Goal: Task Accomplishment & Management: Manage account settings

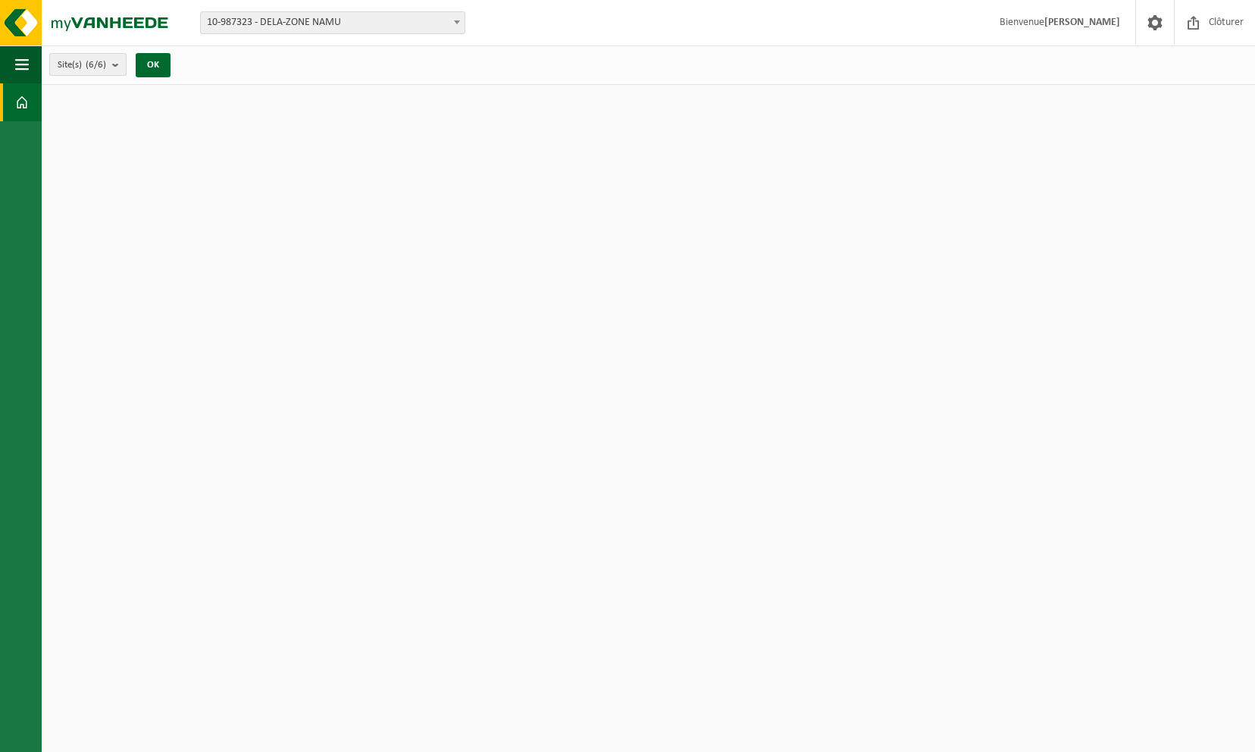
click at [122, 67] on b "submit" at bounding box center [119, 64] width 14 height 21
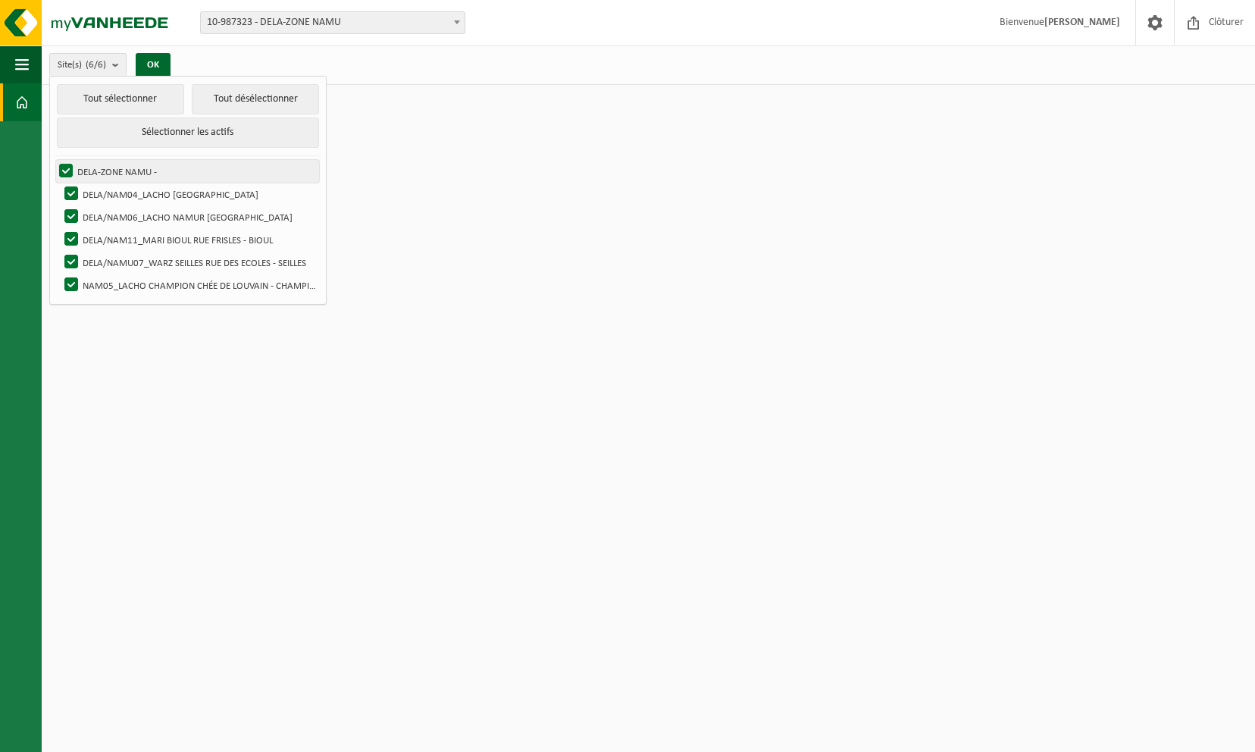
click at [67, 168] on label "DELA-ZONE NAMU -" at bounding box center [187, 171] width 263 height 23
click at [54, 160] on input "DELA-ZONE NAMU -" at bounding box center [53, 159] width 1 height 1
checkbox input "false"
click at [64, 186] on label "DELA/NAM04_LACHO [GEOGRAPHIC_DATA]" at bounding box center [190, 194] width 258 height 23
click at [59, 183] on input "DELA/NAM04_LACHO [GEOGRAPHIC_DATA]" at bounding box center [58, 182] width 1 height 1
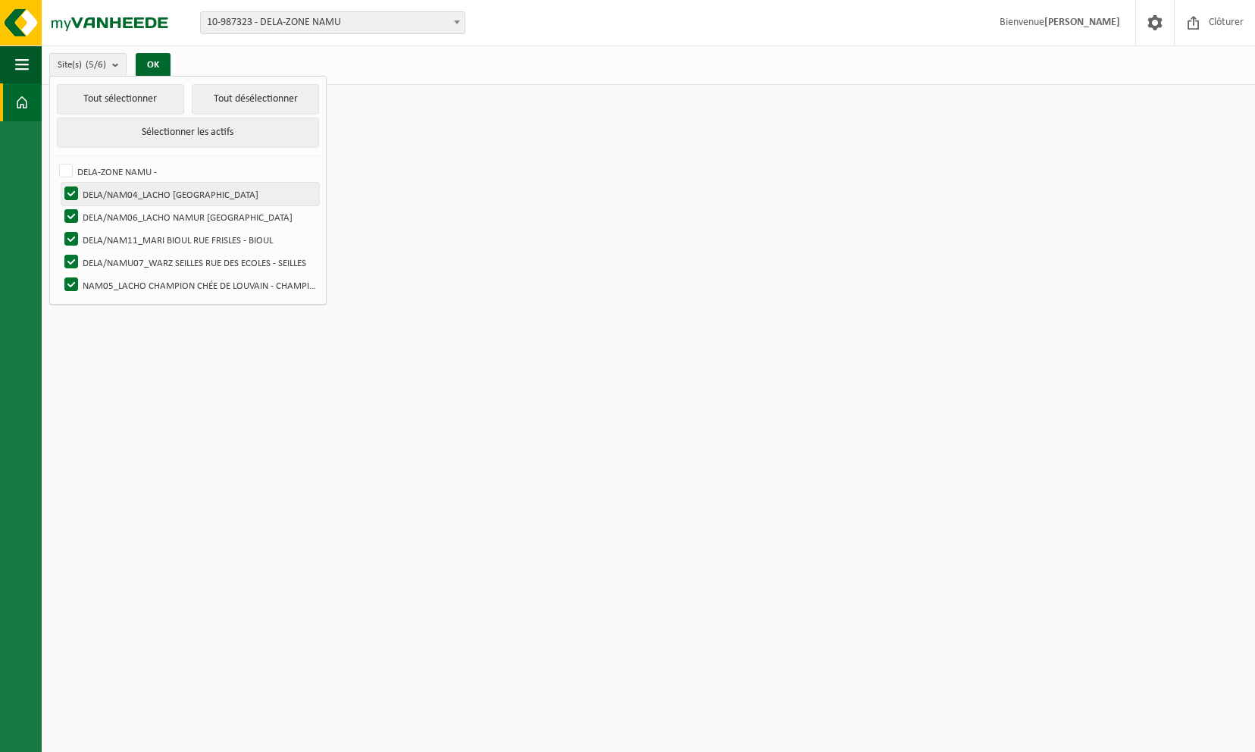
checkbox input "false"
click at [73, 209] on label "DELA/NAM06_LACHO NAMUR [GEOGRAPHIC_DATA]" at bounding box center [190, 216] width 258 height 23
click at [59, 205] on input "DELA/NAM06_LACHO NAMUR [GEOGRAPHIC_DATA]" at bounding box center [58, 205] width 1 height 1
checkbox input "false"
click at [76, 229] on label "DELA/NAM11_MARI BIOUL RUE FRISLES - BIOUL" at bounding box center [190, 239] width 258 height 23
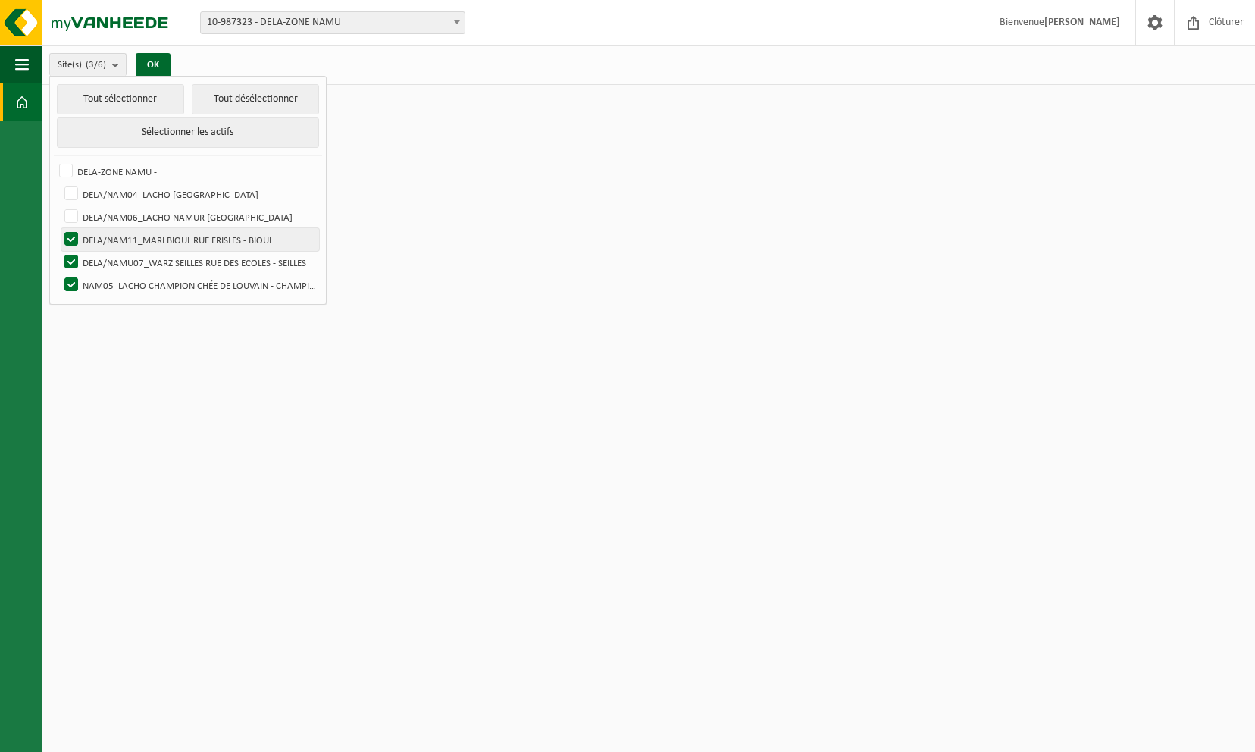
click at [59, 228] on input "DELA/NAM11_MARI BIOUL RUE FRISLES - BIOUL" at bounding box center [58, 227] width 1 height 1
checkbox input "false"
click at [73, 261] on label "DELA/NAMU07_WARZ SEILLES RUE DES ECOLES - SEILLES" at bounding box center [190, 262] width 258 height 23
click at [59, 251] on input "DELA/NAMU07_WARZ SEILLES RUE DES ECOLES - SEILLES" at bounding box center [58, 250] width 1 height 1
checkbox input "false"
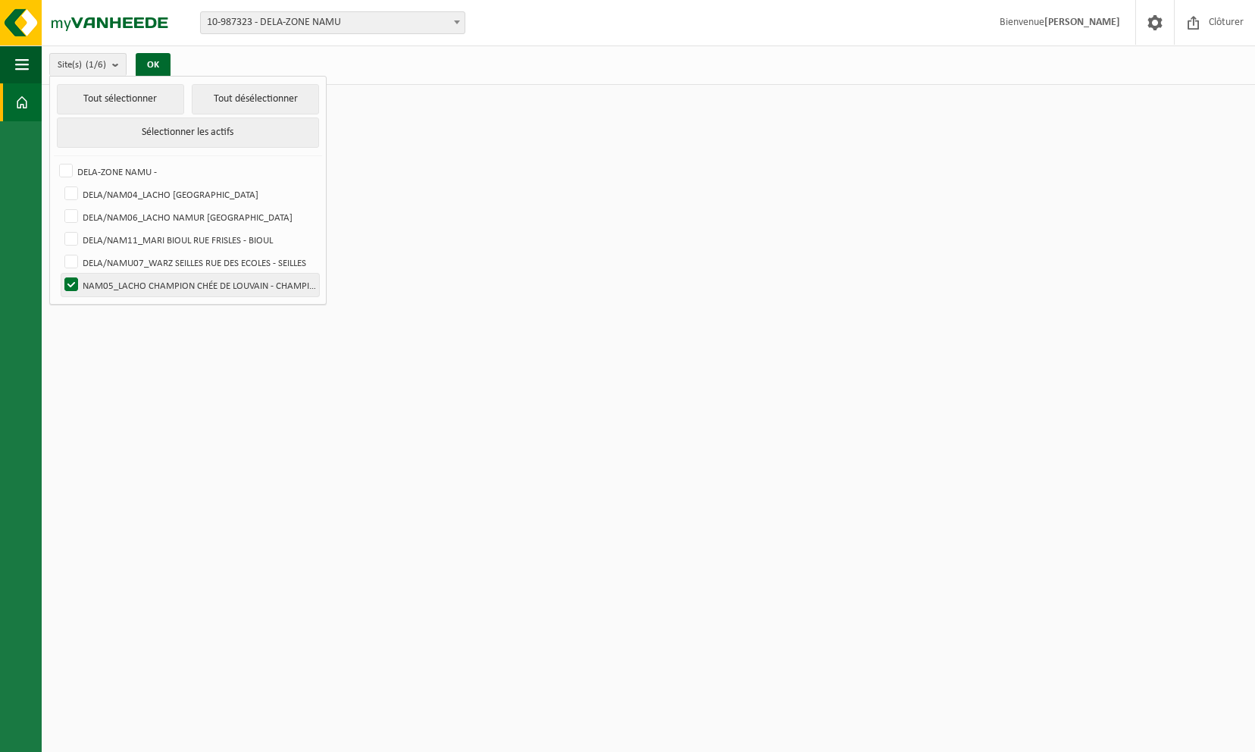
click at [74, 280] on label "NAM05_LACHO CHAMPION CHÉE DE LOUVAIN - CHAMPION" at bounding box center [190, 285] width 258 height 23
click at [59, 274] on input "NAM05_LACHO CHAMPION CHÉE DE LOUVAIN - CHAMPION" at bounding box center [58, 273] width 1 height 1
checkbox input "false"
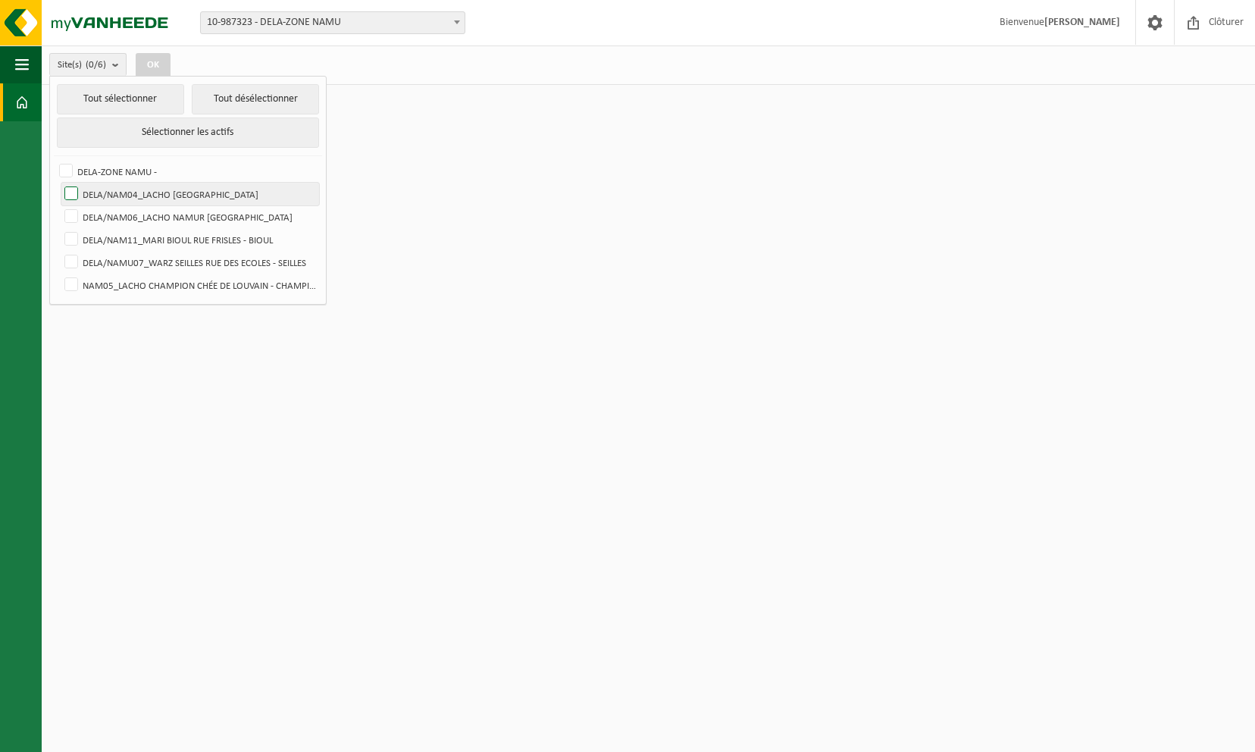
click at [66, 184] on label "DELA/NAM04_LACHO [GEOGRAPHIC_DATA]" at bounding box center [190, 194] width 258 height 23
click at [59, 183] on input "DELA/NAM04_LACHO [GEOGRAPHIC_DATA]" at bounding box center [58, 182] width 1 height 1
checkbox input "true"
click at [150, 64] on button "OK" at bounding box center [153, 65] width 35 height 24
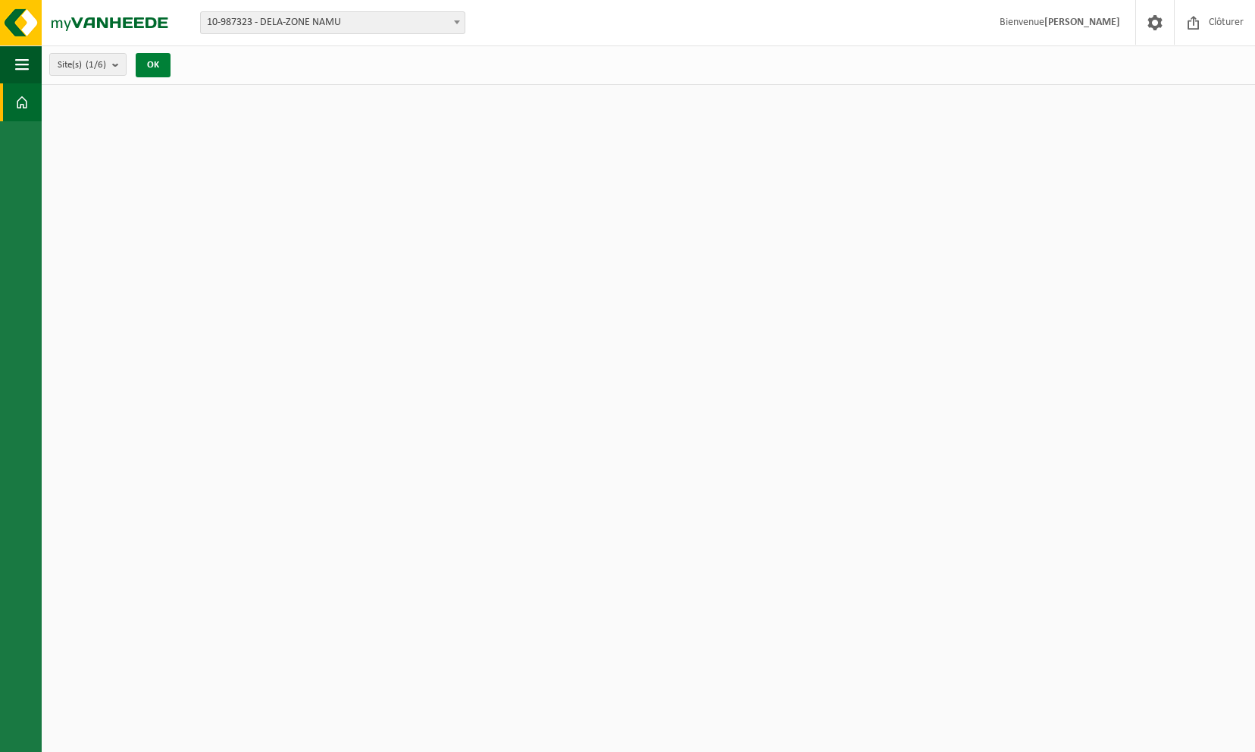
click at [150, 64] on button "OK" at bounding box center [153, 65] width 35 height 24
click at [151, 67] on button "OK" at bounding box center [153, 65] width 35 height 24
click at [27, 65] on span "button" at bounding box center [22, 64] width 14 height 38
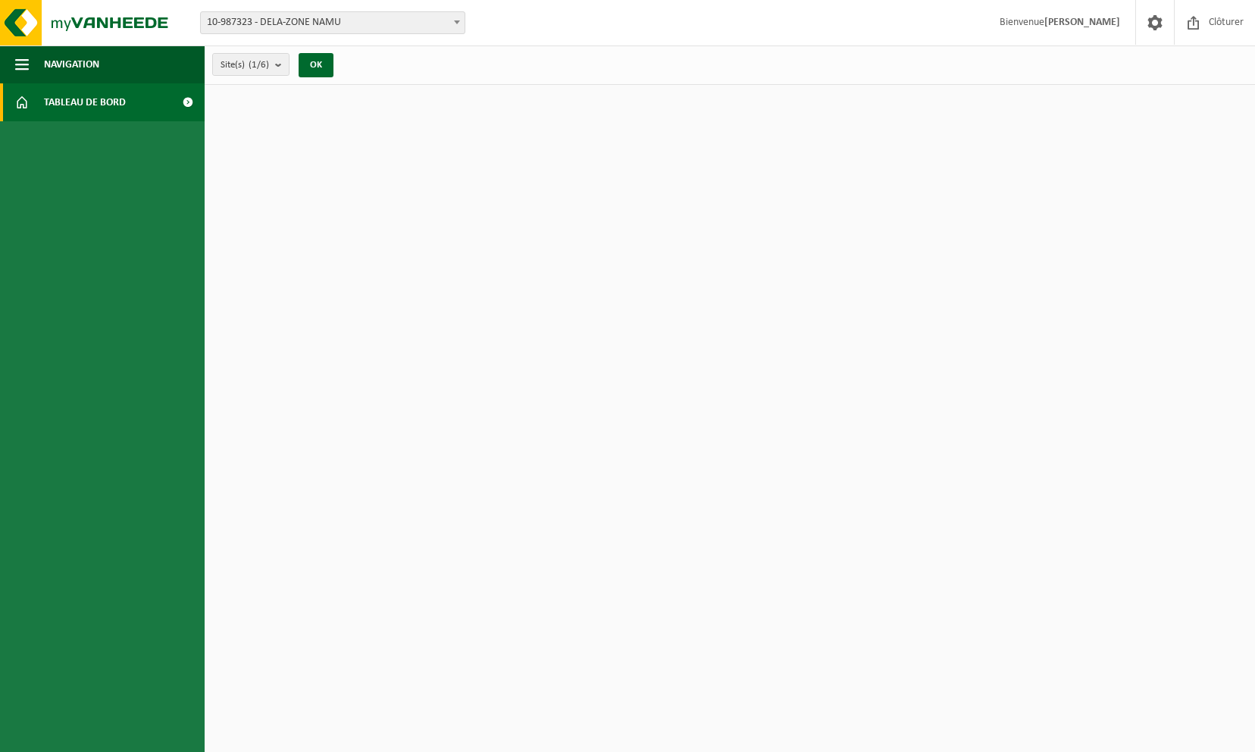
click at [108, 100] on span "Tableau de bord" at bounding box center [85, 102] width 82 height 38
click at [184, 102] on span at bounding box center [188, 102] width 34 height 38
click at [326, 67] on button "OK" at bounding box center [316, 65] width 35 height 24
click at [1036, 19] on span "Bienvenue BRUNO BERNIER" at bounding box center [1060, 22] width 151 height 45
click at [306, 64] on button "OK" at bounding box center [316, 65] width 35 height 24
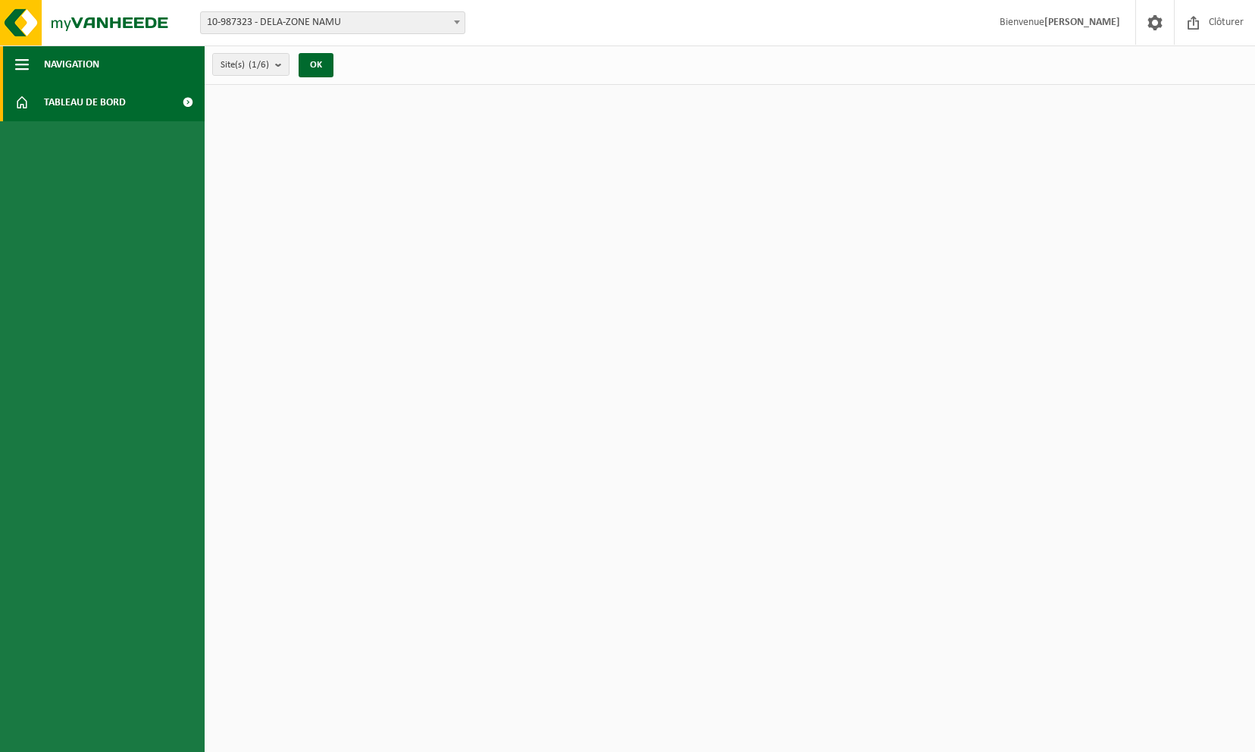
click at [29, 61] on button "Navigation" at bounding box center [102, 64] width 205 height 38
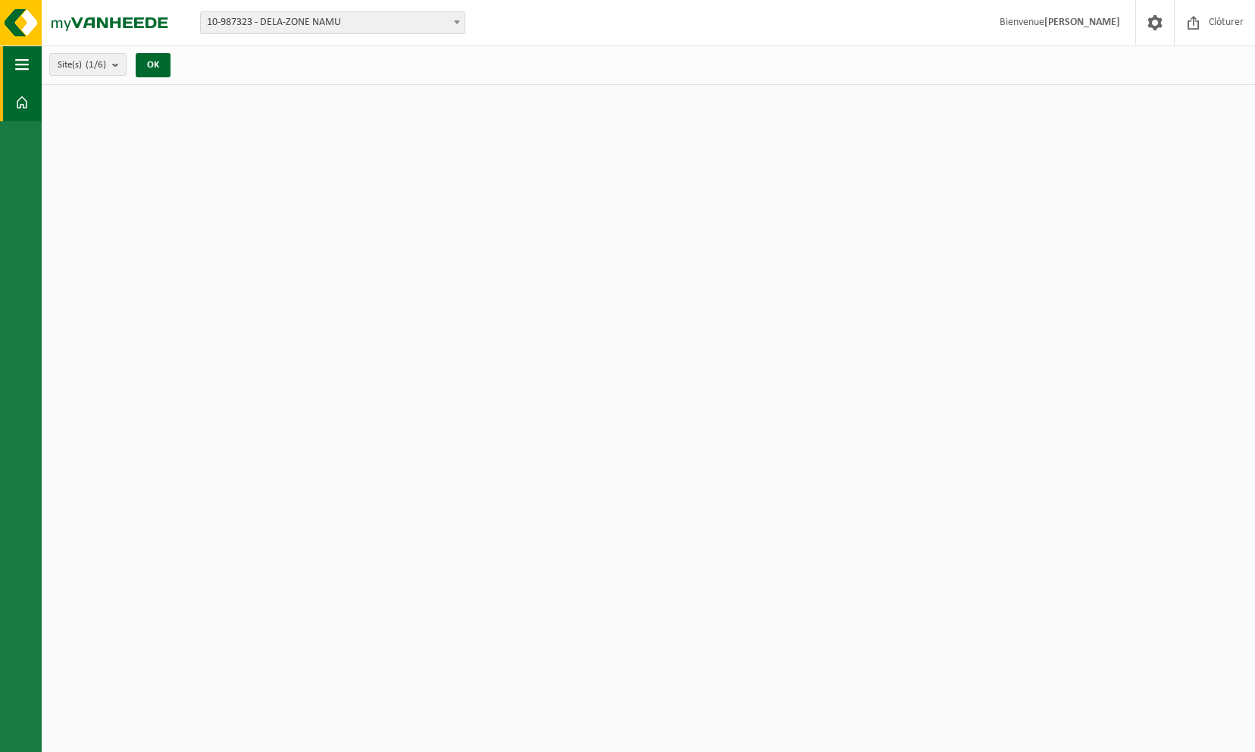
click at [29, 61] on button "Navigation" at bounding box center [21, 64] width 42 height 38
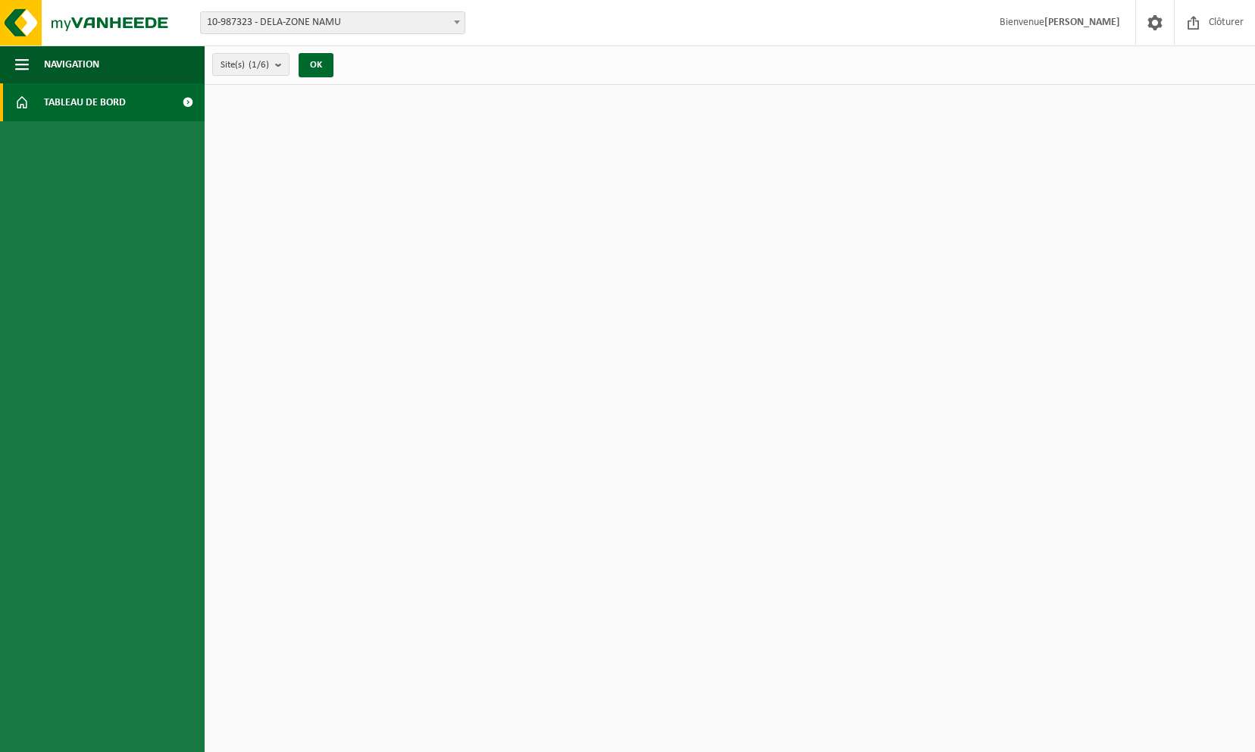
click at [62, 93] on span "Tableau de bord" at bounding box center [85, 102] width 82 height 38
click at [176, 103] on span at bounding box center [188, 102] width 34 height 38
click at [177, 103] on span at bounding box center [188, 102] width 34 height 38
click at [89, 66] on span "Navigation" at bounding box center [71, 64] width 55 height 38
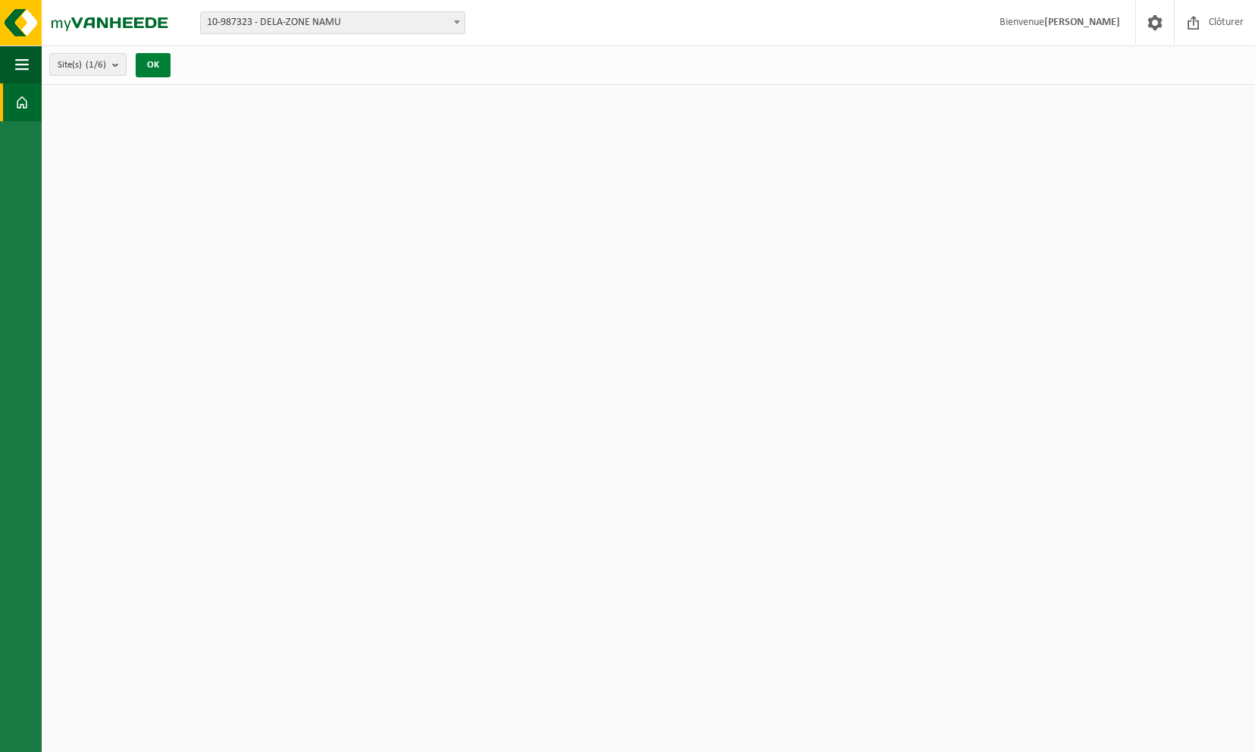
click at [152, 64] on button "OK" at bounding box center [153, 65] width 35 height 24
click at [123, 65] on b "submit" at bounding box center [119, 64] width 14 height 21
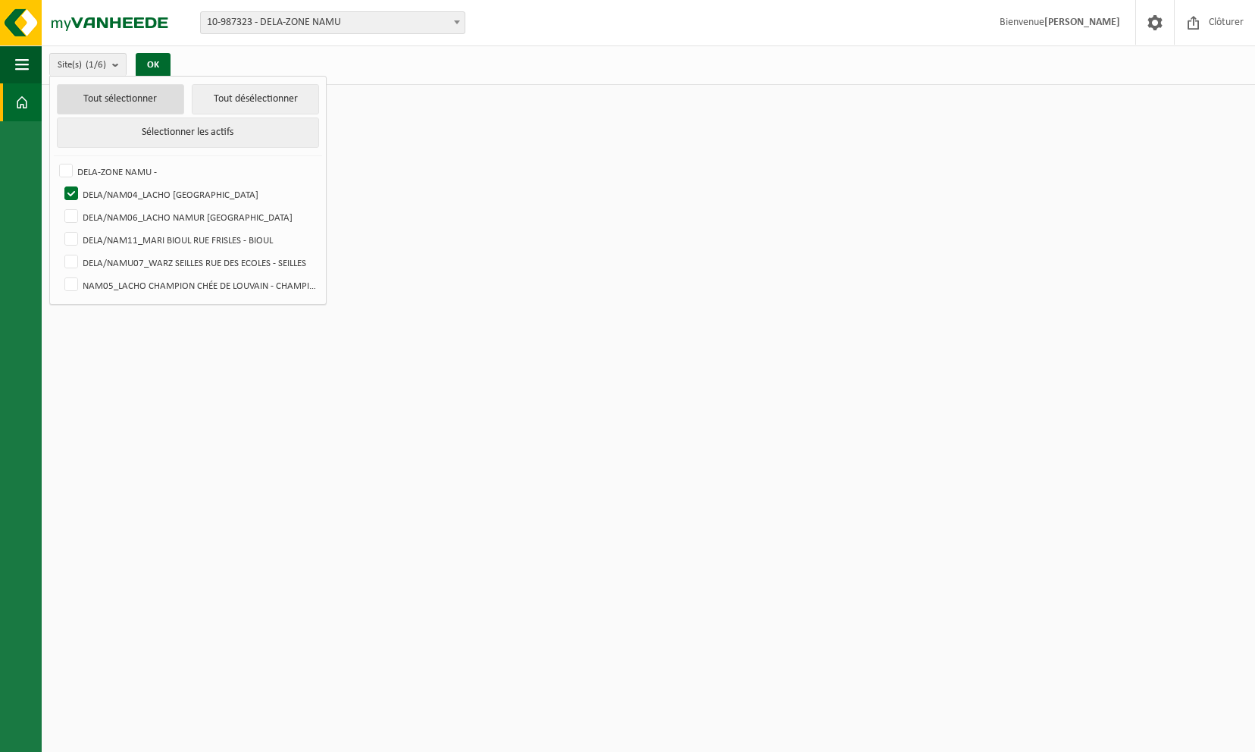
click at [94, 93] on button "Tout sélectionner" at bounding box center [120, 99] width 127 height 30
checkbox input "true"
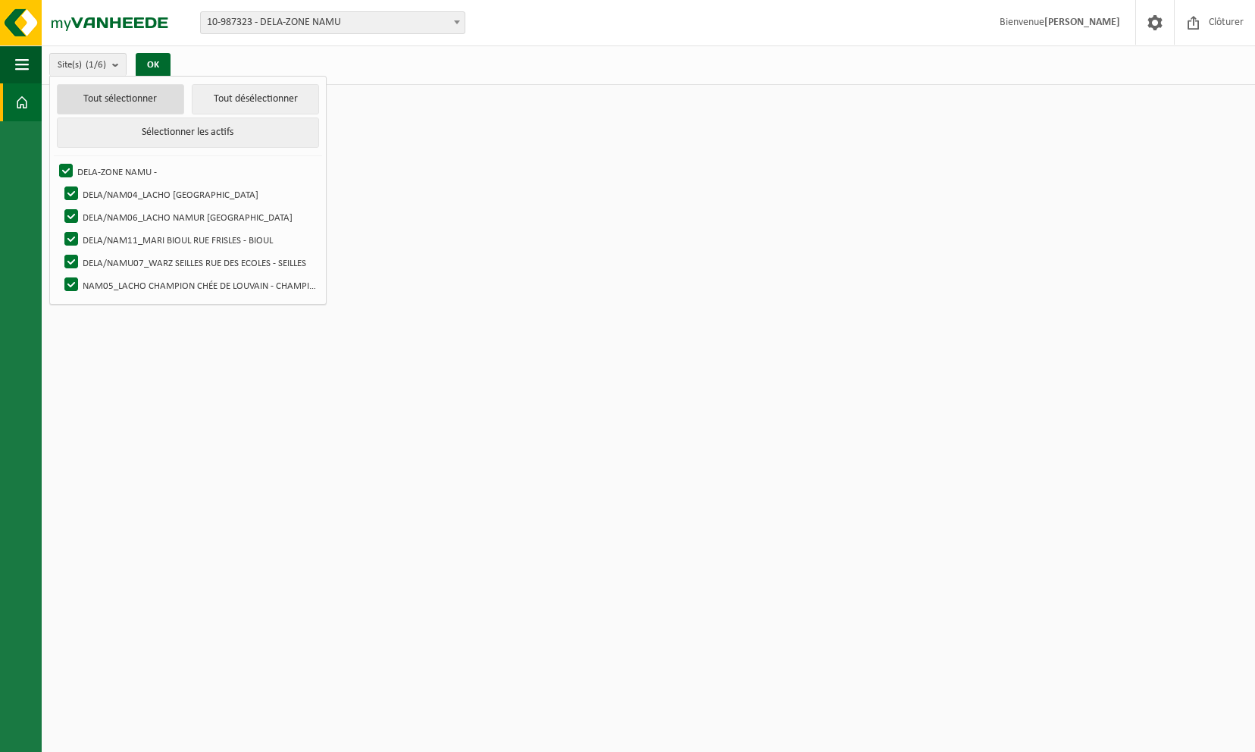
checkbox input "true"
click at [632, 156] on html "Site: 10-987323 - DELA-ZONE NAMU 10-989655 - DELA/NAM04_LACHO [GEOGRAPHIC_DATA]…" at bounding box center [627, 376] width 1255 height 752
click at [149, 61] on button "OK" at bounding box center [153, 65] width 35 height 24
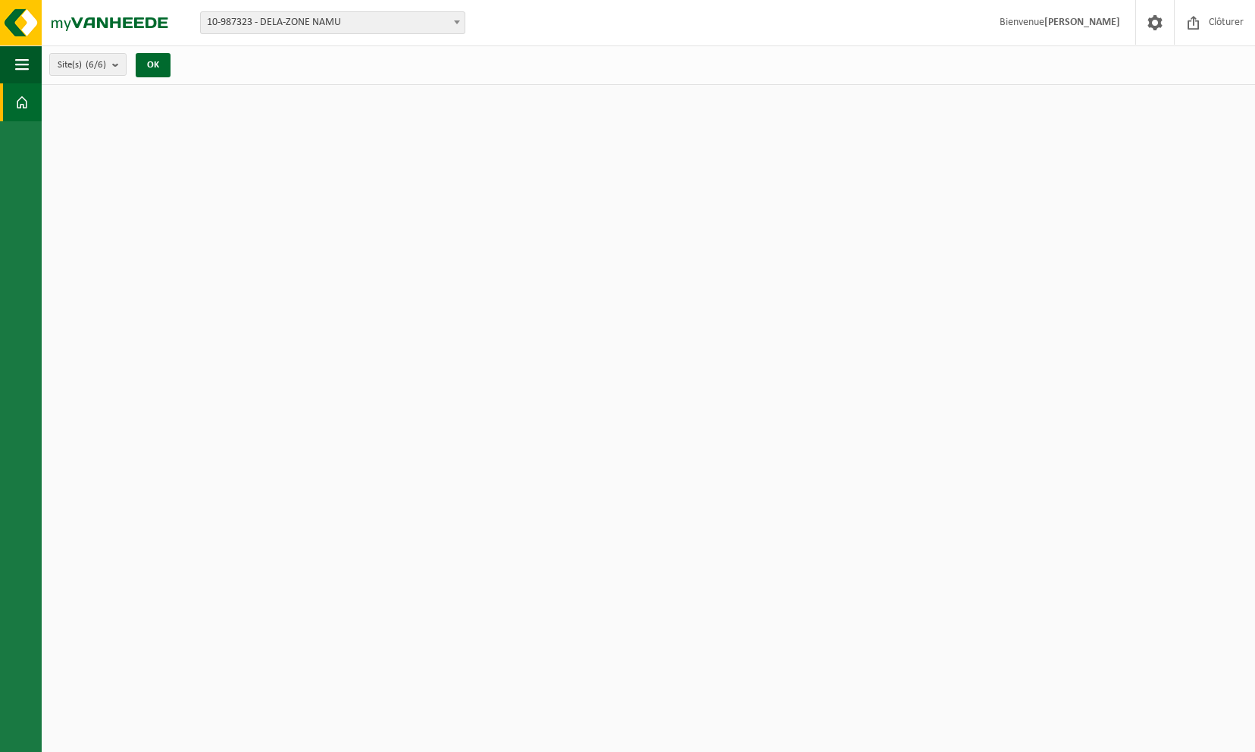
click at [1074, 21] on strong "[PERSON_NAME]" at bounding box center [1083, 22] width 76 height 11
click at [144, 22] on img at bounding box center [91, 22] width 182 height 45
click at [36, 99] on link "Tableau de bord" at bounding box center [21, 102] width 42 height 38
click at [5, 108] on link "Tableau de bord" at bounding box center [21, 102] width 42 height 38
click at [0, 109] on html "Site: 10-987323 - DELA-ZONE NAMU 10-989655 - DELA/NAM04_LACHO [GEOGRAPHIC_DATA]…" at bounding box center [627, 376] width 1255 height 752
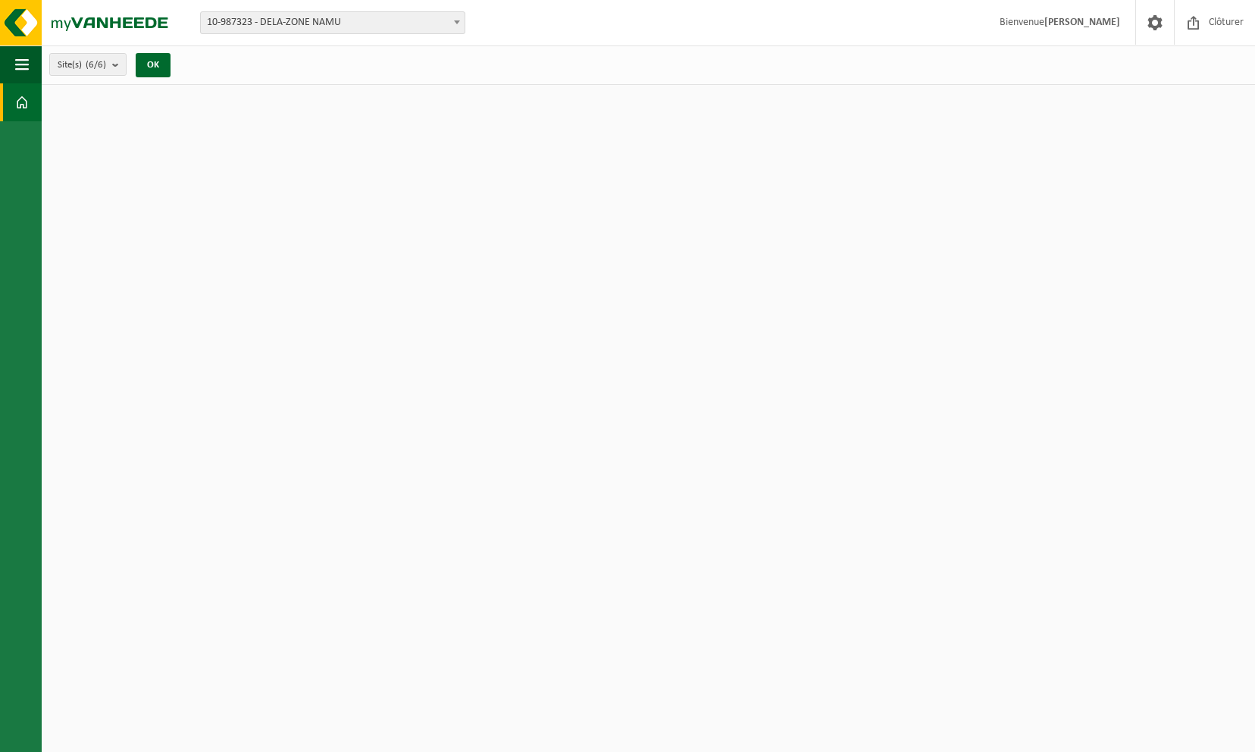
click at [8, 101] on link "Tableau de bord" at bounding box center [21, 102] width 42 height 38
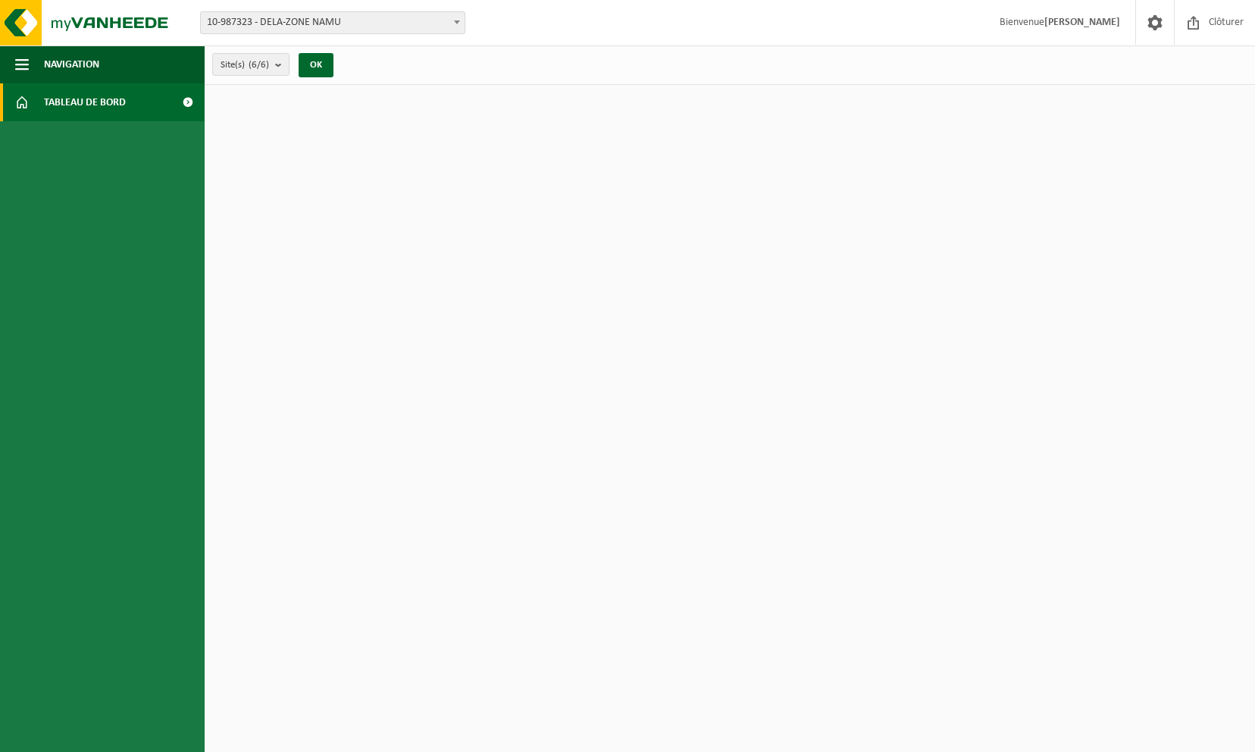
click at [183, 102] on span at bounding box center [188, 102] width 34 height 38
click at [121, 76] on button "Navigation" at bounding box center [102, 64] width 205 height 38
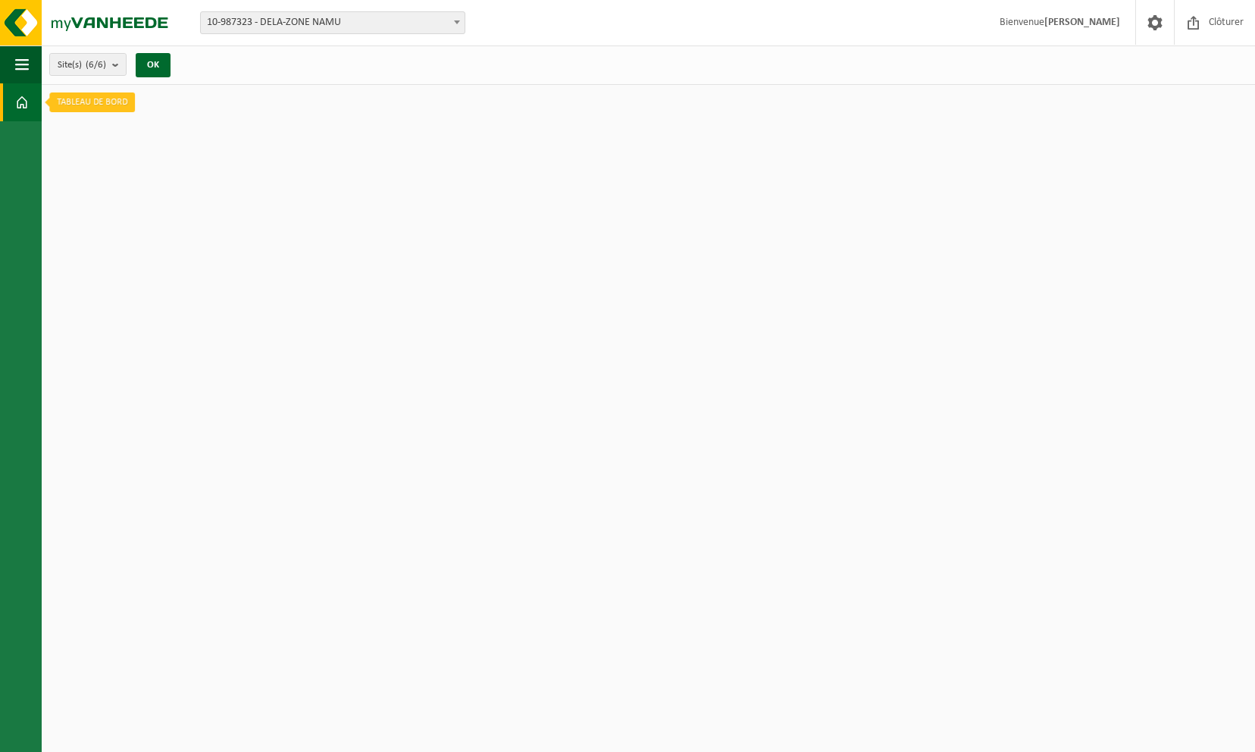
click at [20, 104] on span at bounding box center [22, 102] width 14 height 38
click at [19, 108] on span at bounding box center [22, 102] width 14 height 38
click at [71, 102] on html "Site: 10-987323 - DELA-ZONE NAMU 10-989655 - DELA/NAM04_LACHO [GEOGRAPHIC_DATA]…" at bounding box center [627, 376] width 1255 height 752
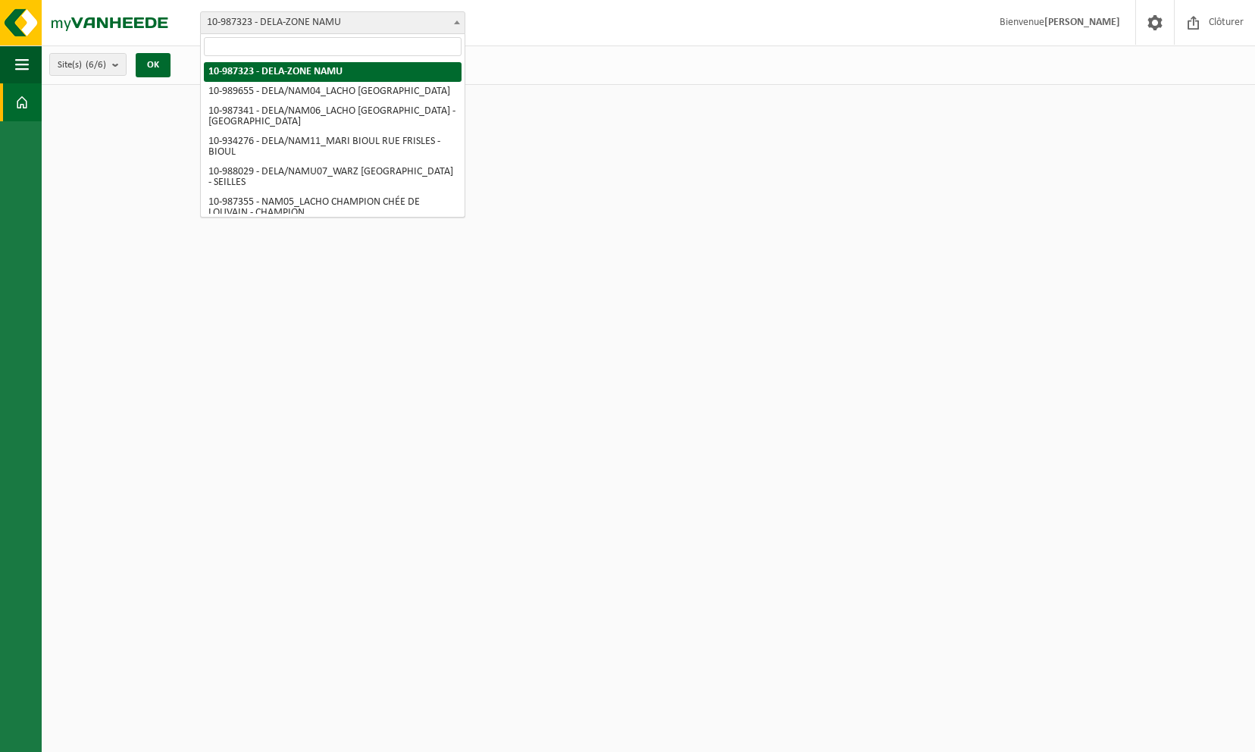
click at [365, 17] on span "10-987323 - DELA-ZONE NAMU" at bounding box center [333, 22] width 264 height 21
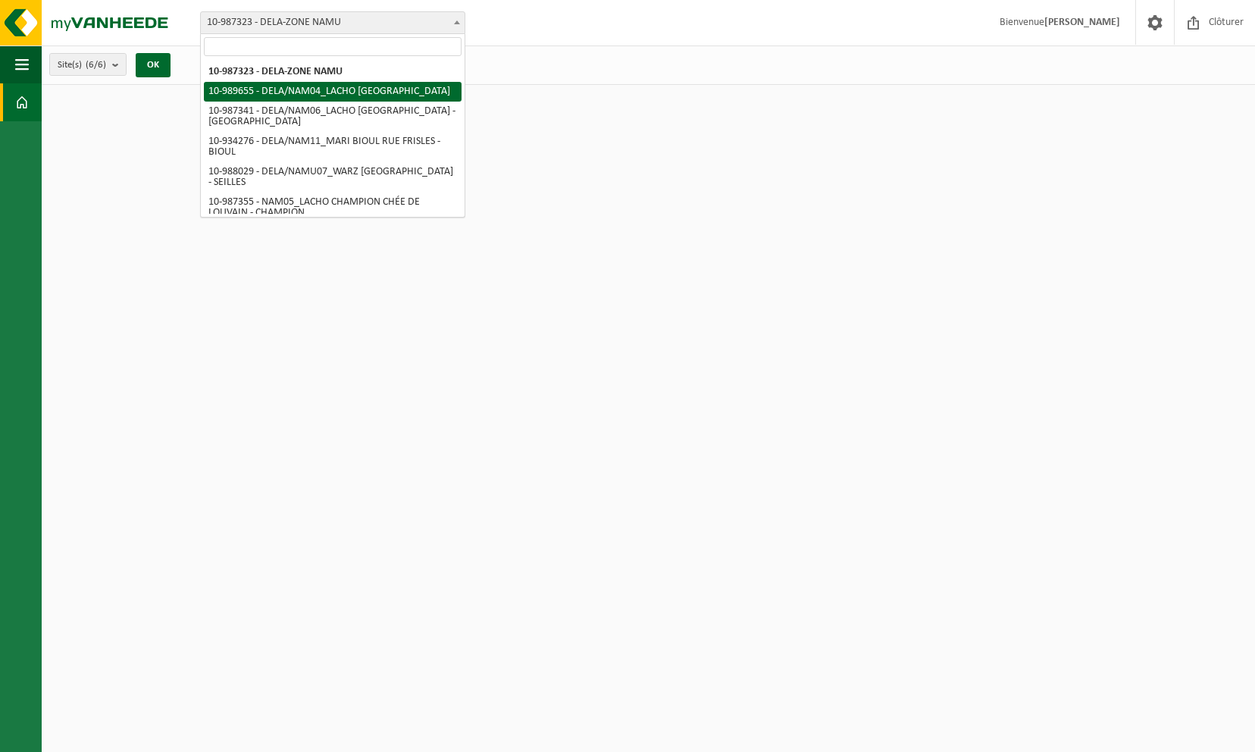
select select "168638"
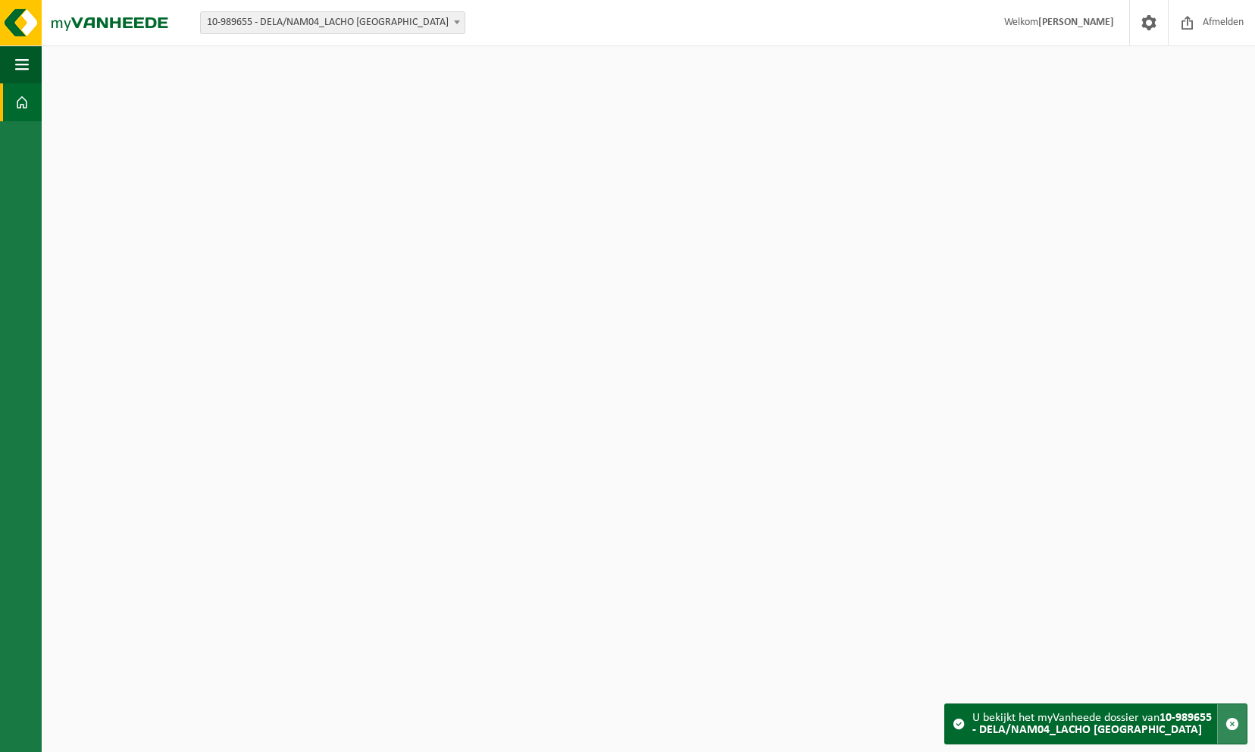
click at [1233, 722] on span "button" at bounding box center [1233, 724] width 14 height 14
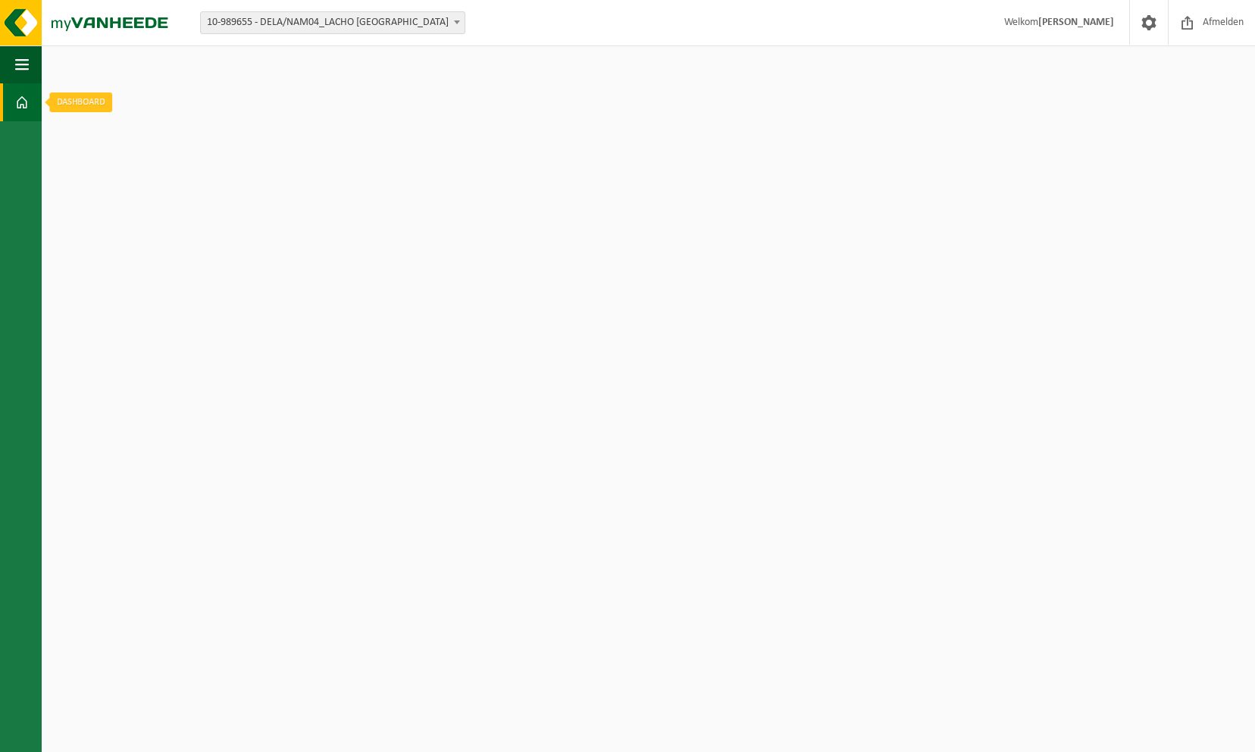
click at [17, 111] on span at bounding box center [22, 102] width 14 height 38
click at [27, 74] on span "button" at bounding box center [22, 64] width 14 height 38
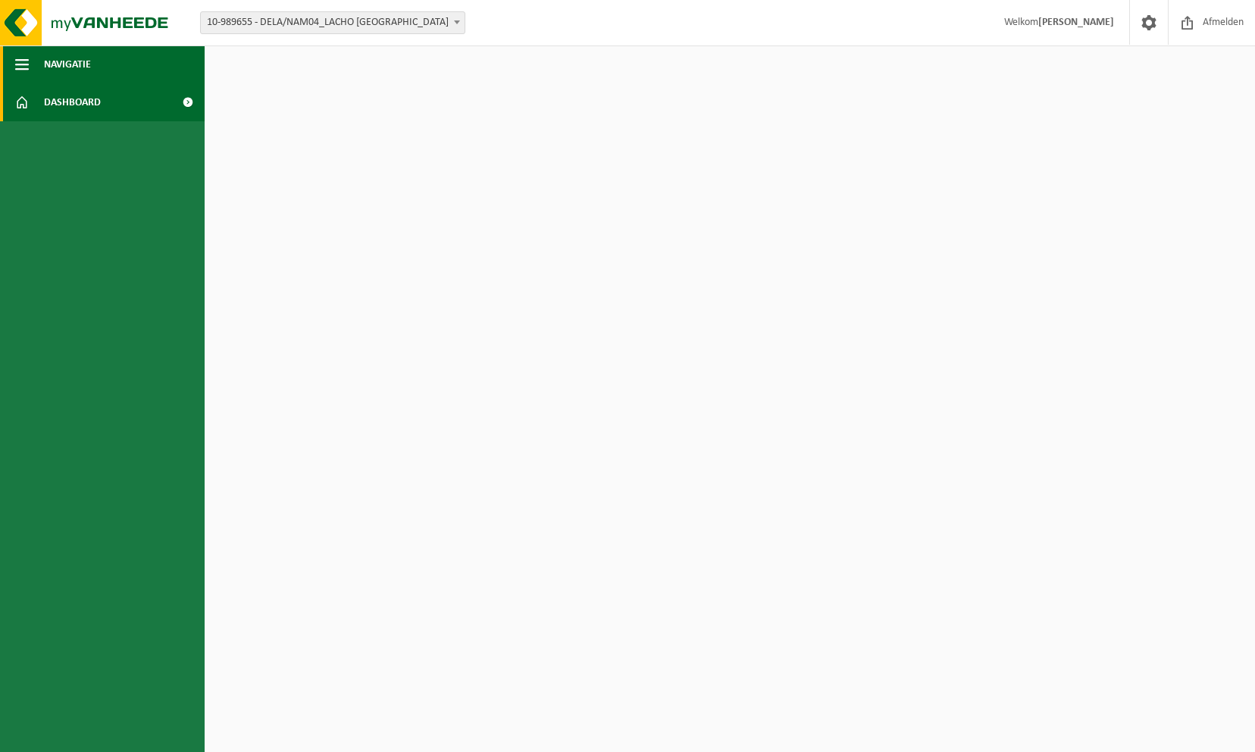
click at [61, 68] on span "Navigatie" at bounding box center [67, 64] width 47 height 38
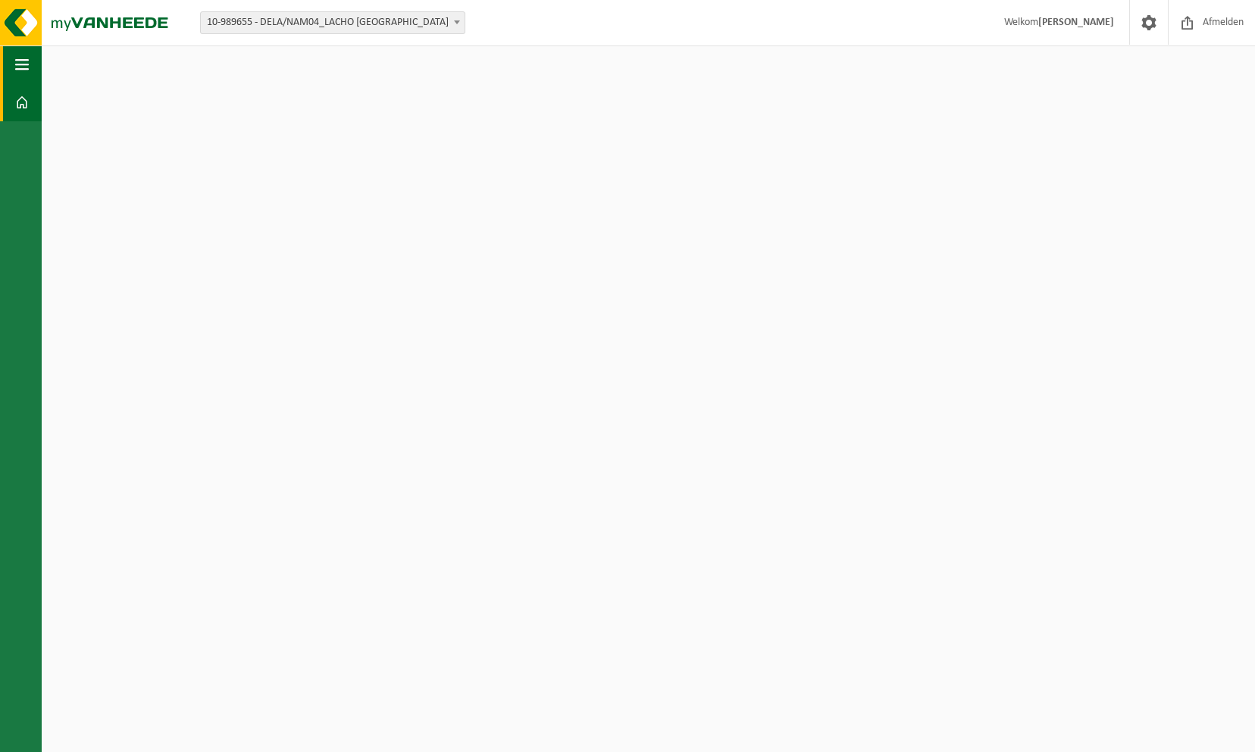
click at [17, 61] on span "button" at bounding box center [22, 64] width 14 height 38
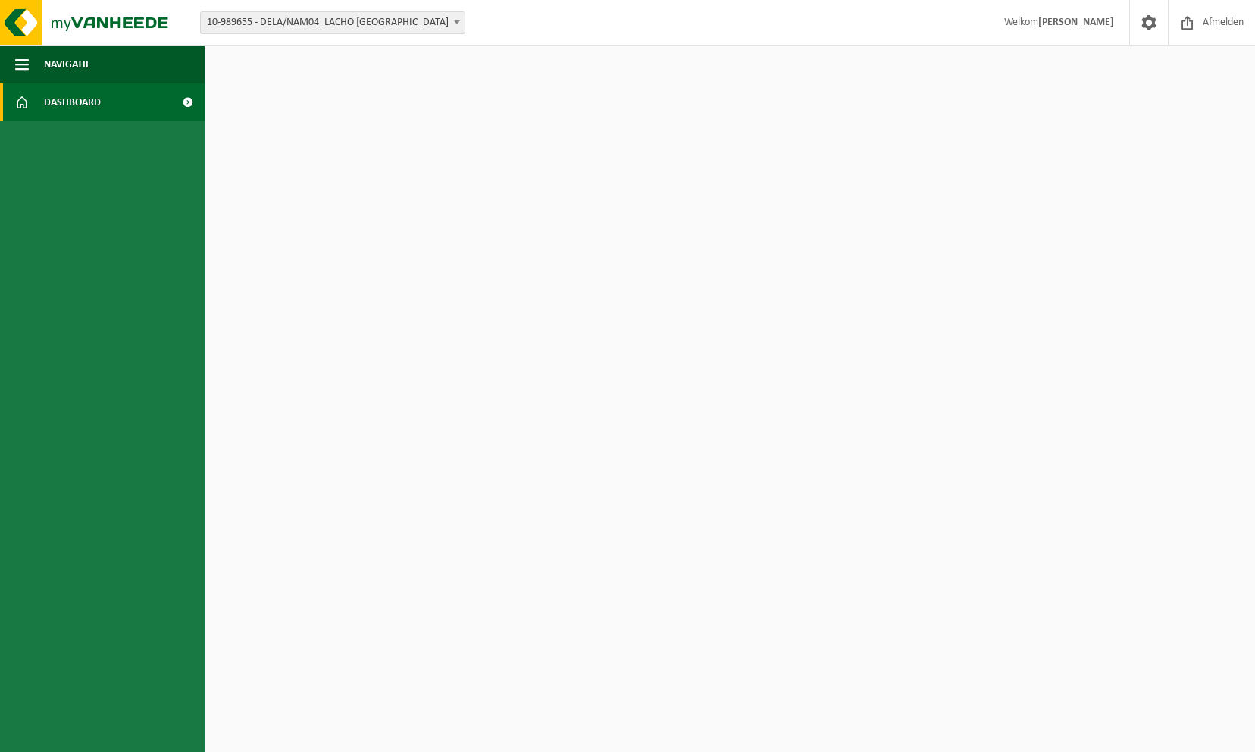
click at [74, 100] on span "Dashboard" at bounding box center [72, 102] width 57 height 38
